Goal: Contribute content: Add original content to the website for others to see

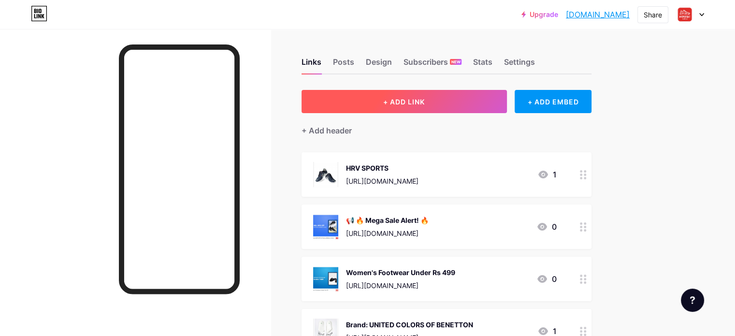
click at [468, 102] on button "+ ADD LINK" at bounding box center [404, 101] width 205 height 23
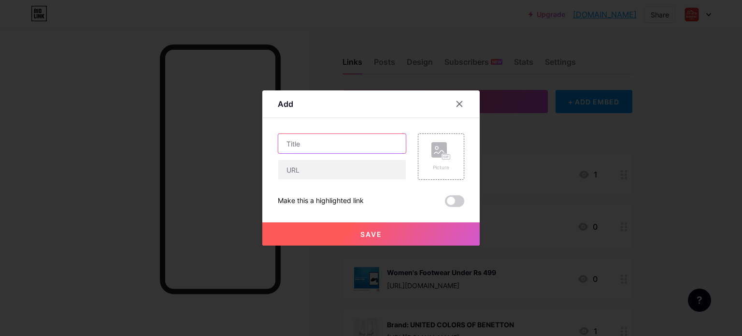
click at [342, 148] on input "text" at bounding box center [342, 143] width 128 height 19
click at [309, 145] on input "text" at bounding box center [342, 143] width 128 height 19
paste input "Air Jordan 1 Low SE Women's Shoes"
type input "Air Jordan 1 Low SE Women's Shoes"
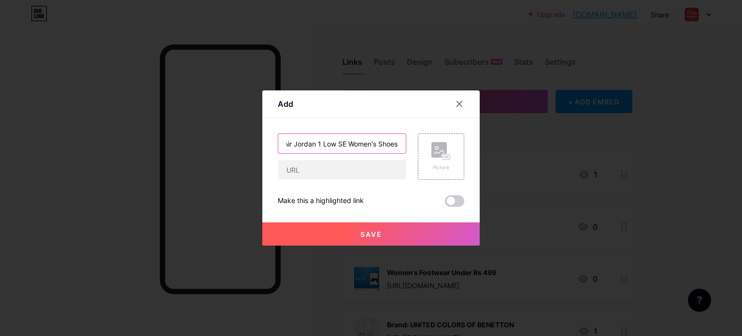
scroll to position [0, 0]
click at [300, 175] on input "text" at bounding box center [342, 169] width 128 height 19
paste input "[URL][DOMAIN_NAME]"
type input "[URL][DOMAIN_NAME]"
click at [432, 149] on rect at bounding box center [439, 149] width 15 height 15
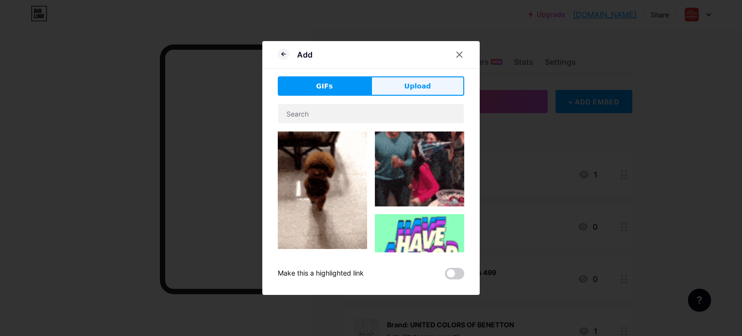
click at [402, 85] on button "Upload" at bounding box center [417, 85] width 93 height 19
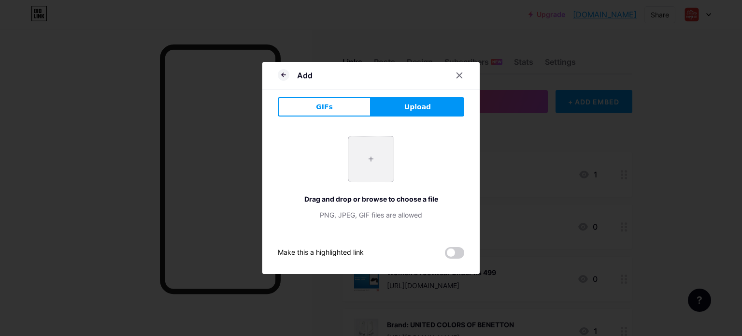
click at [370, 154] on input "file" at bounding box center [371, 158] width 45 height 45
click at [372, 161] on input "file" at bounding box center [371, 158] width 45 height 45
type input "C:\fakepath\WMNS+AIR+JORDAN+1+LOW+SE.avif"
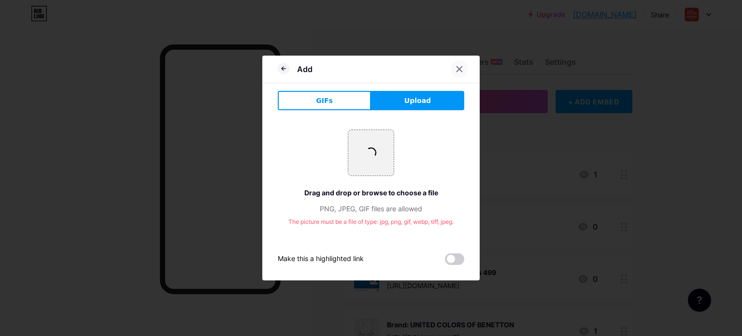
click at [458, 73] on icon at bounding box center [460, 69] width 8 height 8
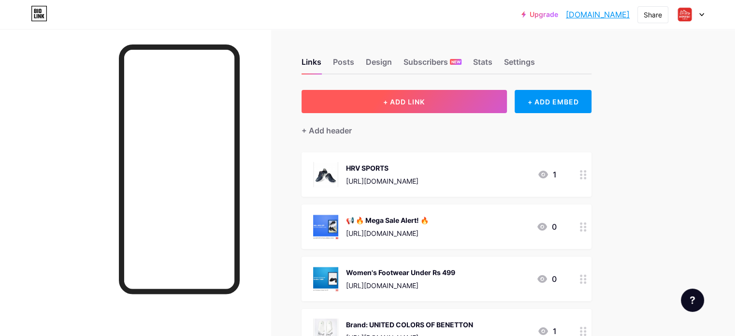
click at [424, 98] on span "+ ADD LINK" at bounding box center [404, 102] width 42 height 8
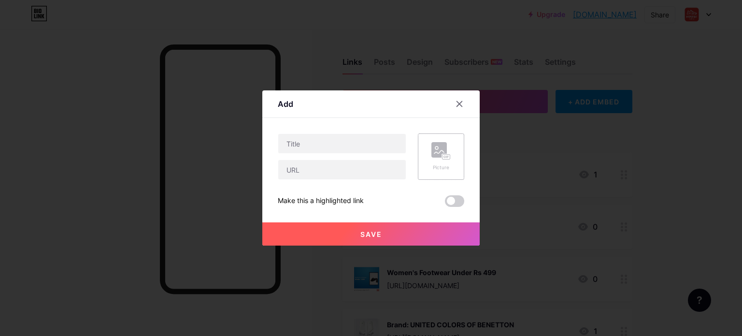
click at [433, 151] on rect at bounding box center [439, 149] width 15 height 15
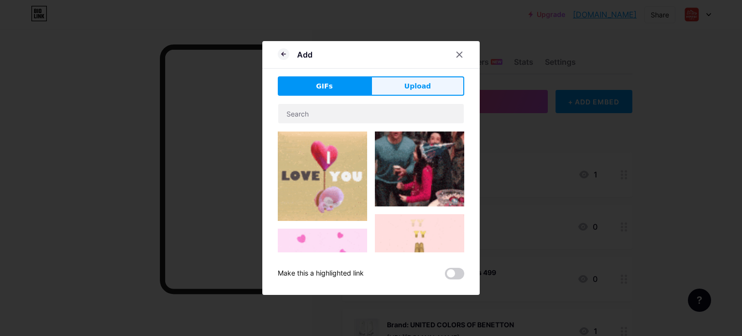
click at [393, 81] on button "Upload" at bounding box center [417, 85] width 93 height 19
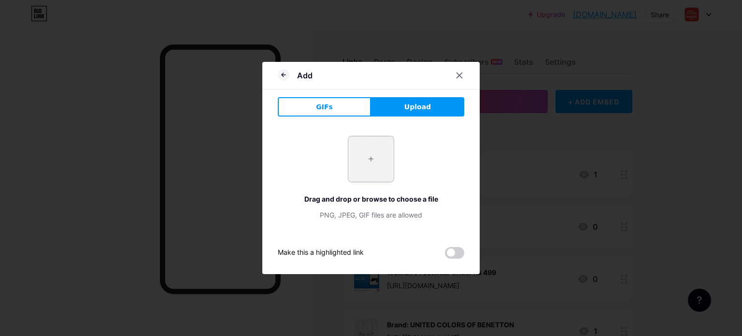
click at [365, 163] on input "file" at bounding box center [371, 158] width 45 height 45
type input "C:\fakepath\WMNS+AIR+JORDAN+1+LOW+SE.avif"
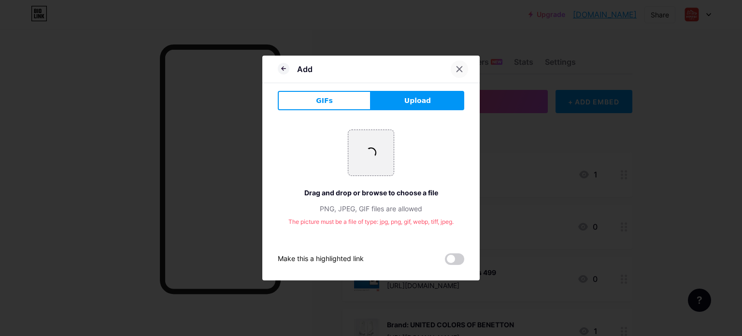
click at [456, 71] on icon at bounding box center [460, 69] width 8 height 8
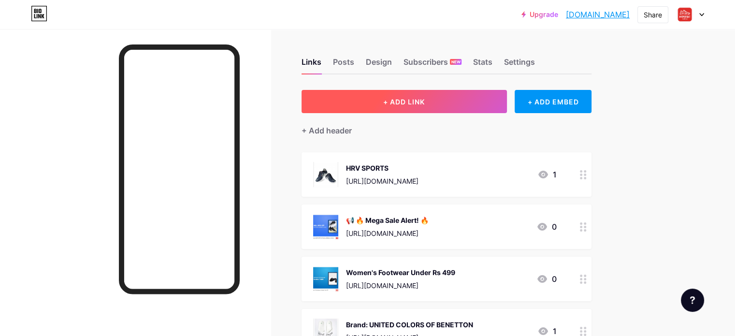
click at [473, 104] on button "+ ADD LINK" at bounding box center [404, 101] width 205 height 23
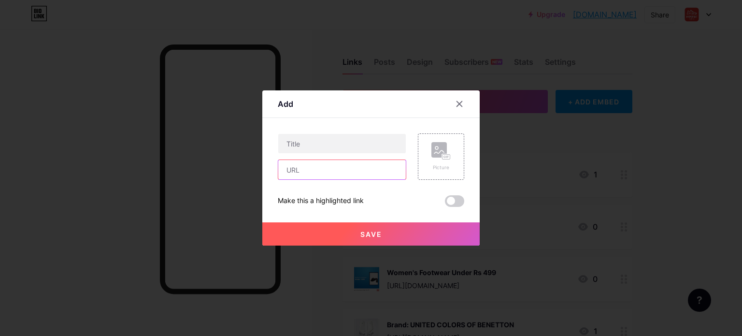
click at [343, 172] on input "text" at bounding box center [342, 169] width 128 height 19
paste input "[URL][DOMAIN_NAME]"
type input "[URL][DOMAIN_NAME]"
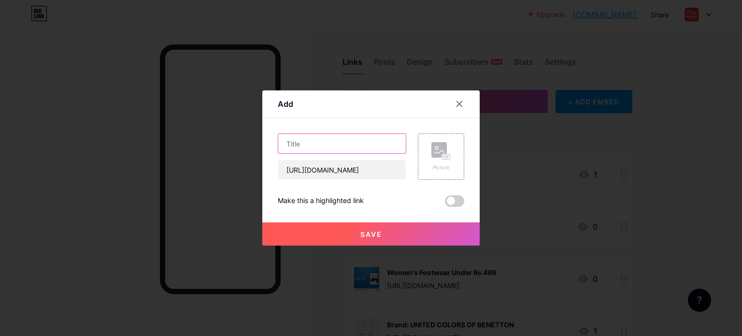
drag, startPoint x: 356, startPoint y: 145, endPoint x: 343, endPoint y: 112, distance: 35.4
click at [354, 139] on input "text" at bounding box center [342, 143] width 128 height 19
click at [341, 145] on input "text" at bounding box center [342, 143] width 128 height 19
paste input "Air Jordan 1 Low SE Women's Shoes"
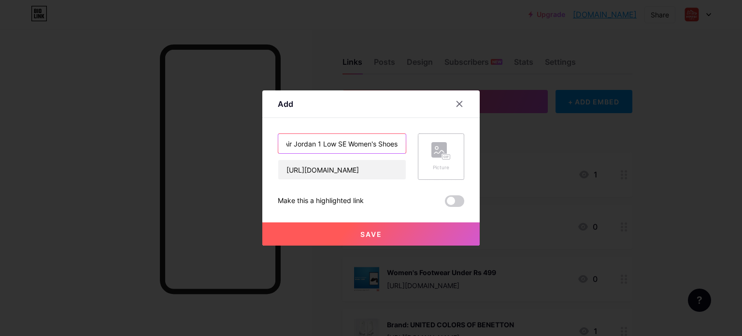
type input "Air Jordan 1 Low SE Women's Shoes"
click at [449, 165] on div "Picture" at bounding box center [441, 156] width 46 height 46
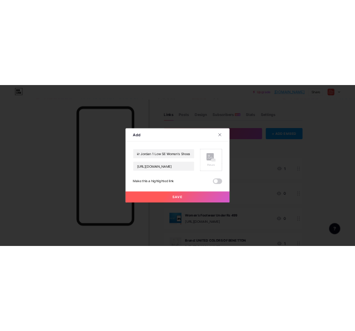
scroll to position [0, 0]
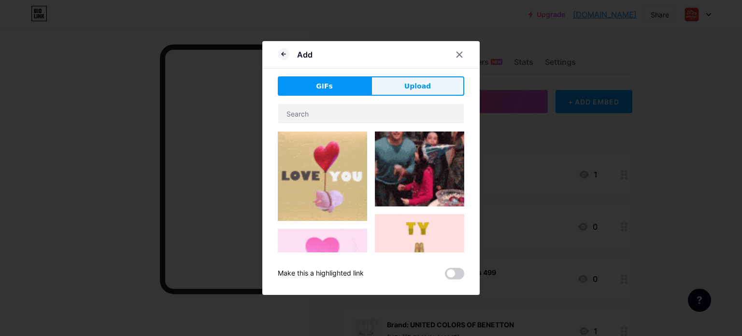
click at [405, 86] on span "Upload" at bounding box center [418, 86] width 27 height 10
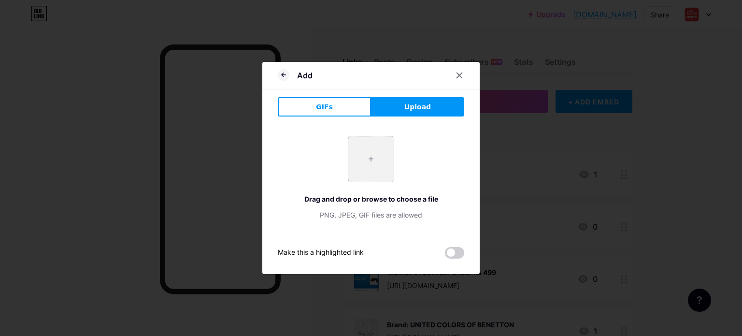
click at [387, 175] on input "file" at bounding box center [371, 158] width 45 height 45
type input "C:\fakepath\WMNS+AIR+JORDAN+1+LOW+SE.avif"
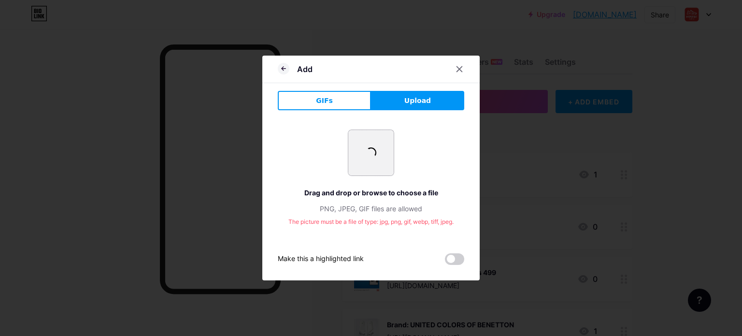
click at [374, 160] on input "file" at bounding box center [371, 152] width 45 height 45
click at [326, 99] on span "GIFs" at bounding box center [324, 101] width 17 height 10
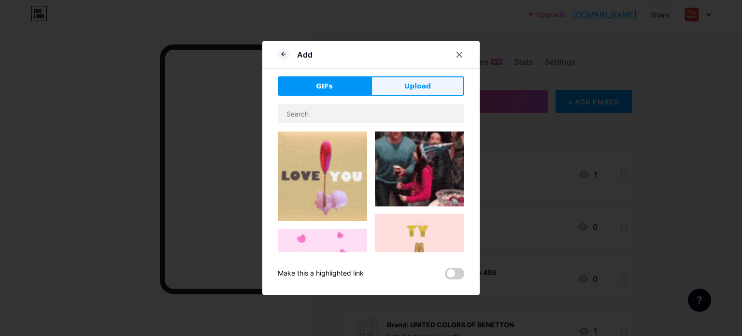
click at [404, 94] on button "Upload" at bounding box center [417, 85] width 93 height 19
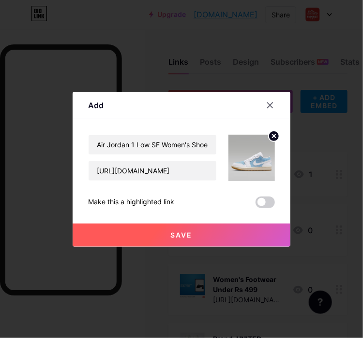
click at [260, 205] on span at bounding box center [264, 203] width 19 height 12
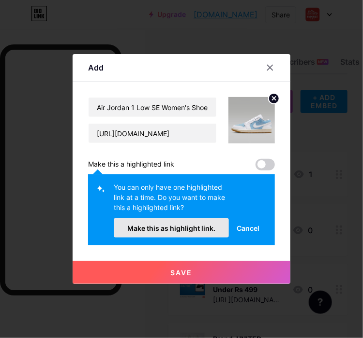
click at [188, 226] on span "Make this as highlight link." at bounding box center [171, 228] width 88 height 8
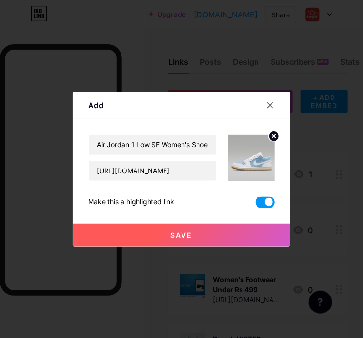
click at [178, 236] on span "Save" at bounding box center [182, 235] width 22 height 8
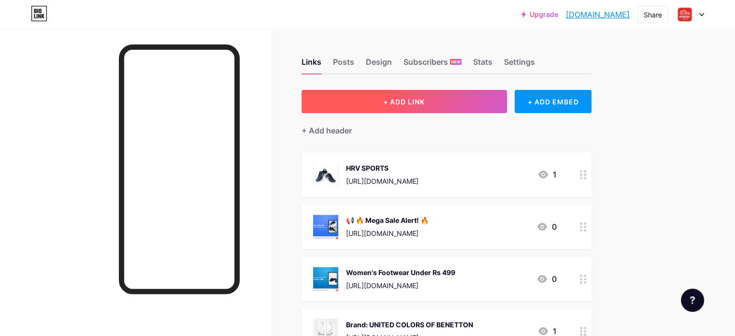
click at [425, 99] on span "+ ADD LINK" at bounding box center [404, 102] width 42 height 8
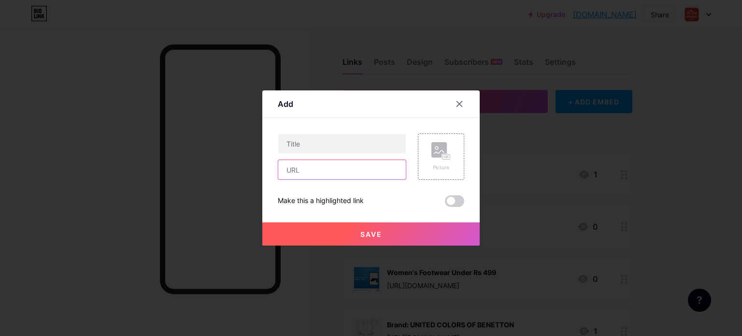
click at [350, 175] on input "text" at bounding box center [342, 169] width 128 height 19
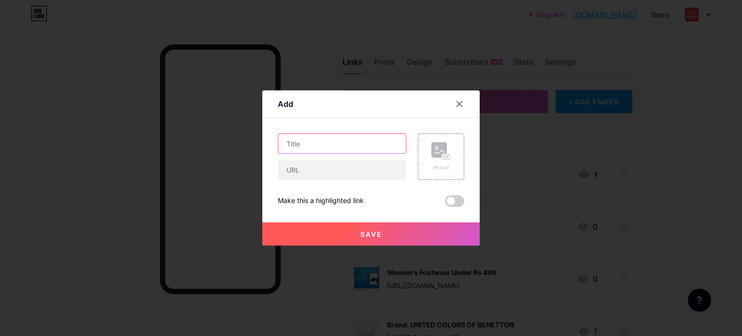
click at [354, 144] on input "text" at bounding box center [342, 143] width 128 height 19
paste input "[PERSON_NAME] Off White Women's Running Shoes"
type input "[PERSON_NAME] Off White Women's Running Shoes"
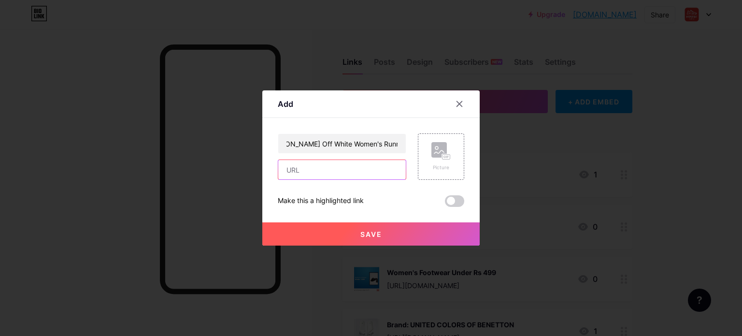
click at [366, 174] on input "text" at bounding box center [342, 169] width 128 height 19
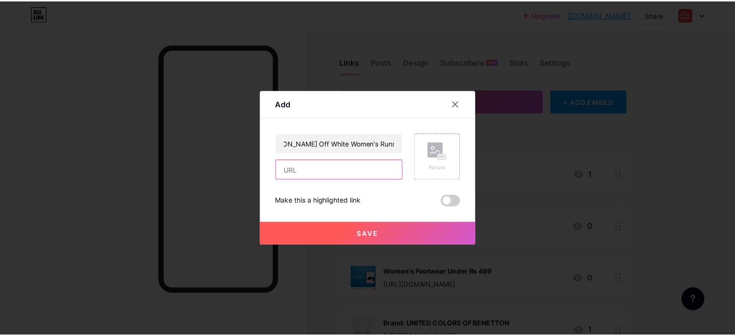
scroll to position [0, 0]
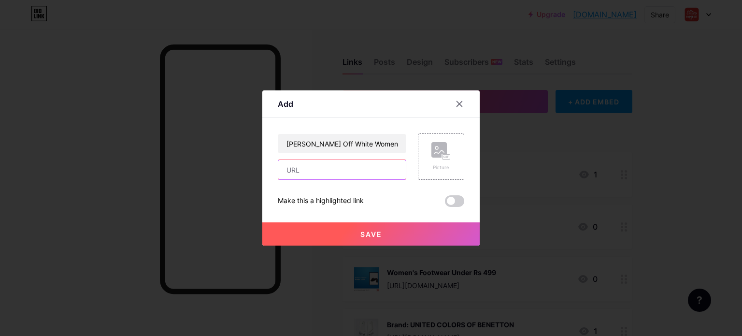
click at [320, 174] on input "text" at bounding box center [342, 169] width 128 height 19
paste input "[URL][DOMAIN_NAME]"
type input "[URL][DOMAIN_NAME]"
click at [443, 156] on rect at bounding box center [447, 157] width 8 height 5
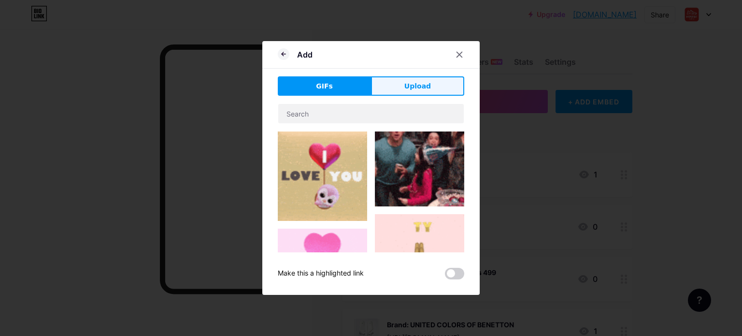
click at [420, 79] on button "Upload" at bounding box center [417, 85] width 93 height 19
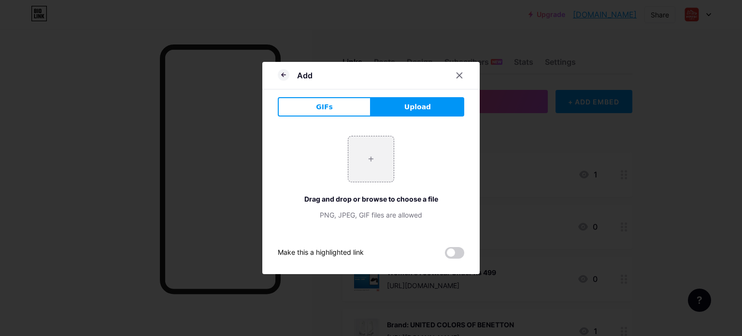
click at [393, 162] on div "+ Drag and drop or browse to choose a file PNG, JPEG, GIF files are allowed" at bounding box center [371, 178] width 187 height 84
click at [371, 164] on input "file" at bounding box center [371, 158] width 45 height 45
type input "C:\fakepath\CIARA_CIARA_OFFWHT-BABYPINK_2_472bbcd1-54d2-4a2a-b753-2a9e078a0195_…"
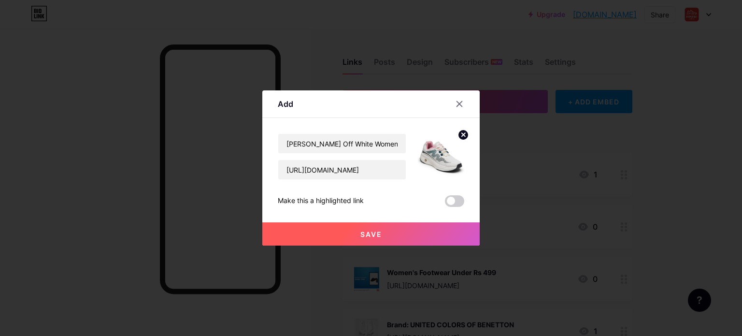
click at [391, 233] on button "Save" at bounding box center [371, 233] width 218 height 23
